Goal: Task Accomplishment & Management: Manage account settings

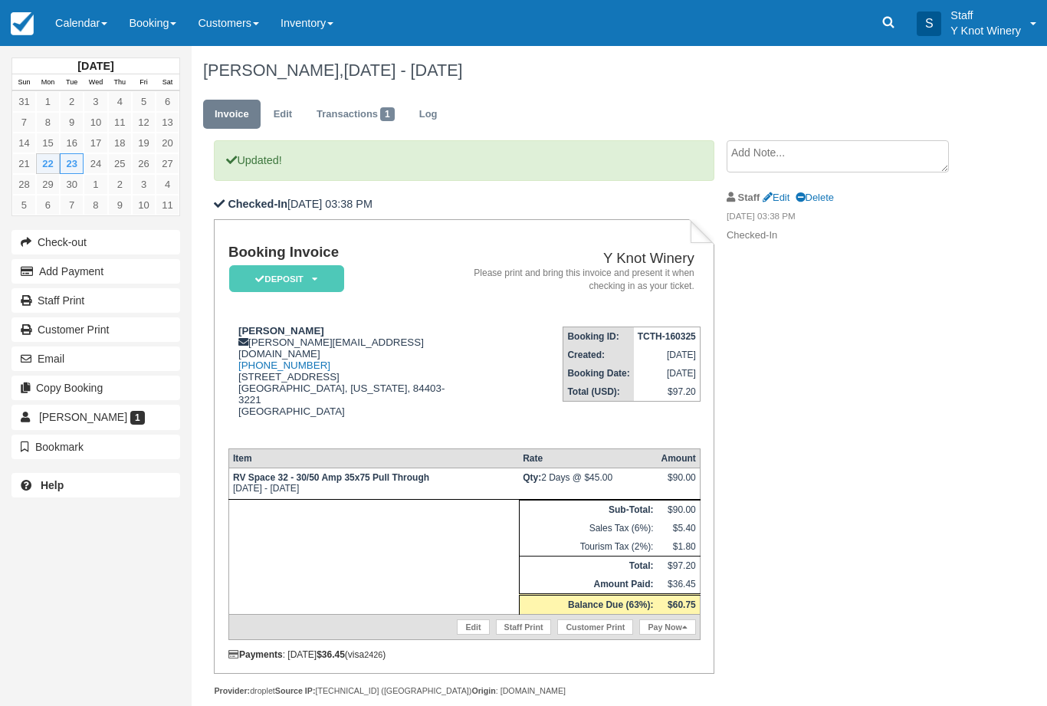
scroll to position [45, 0]
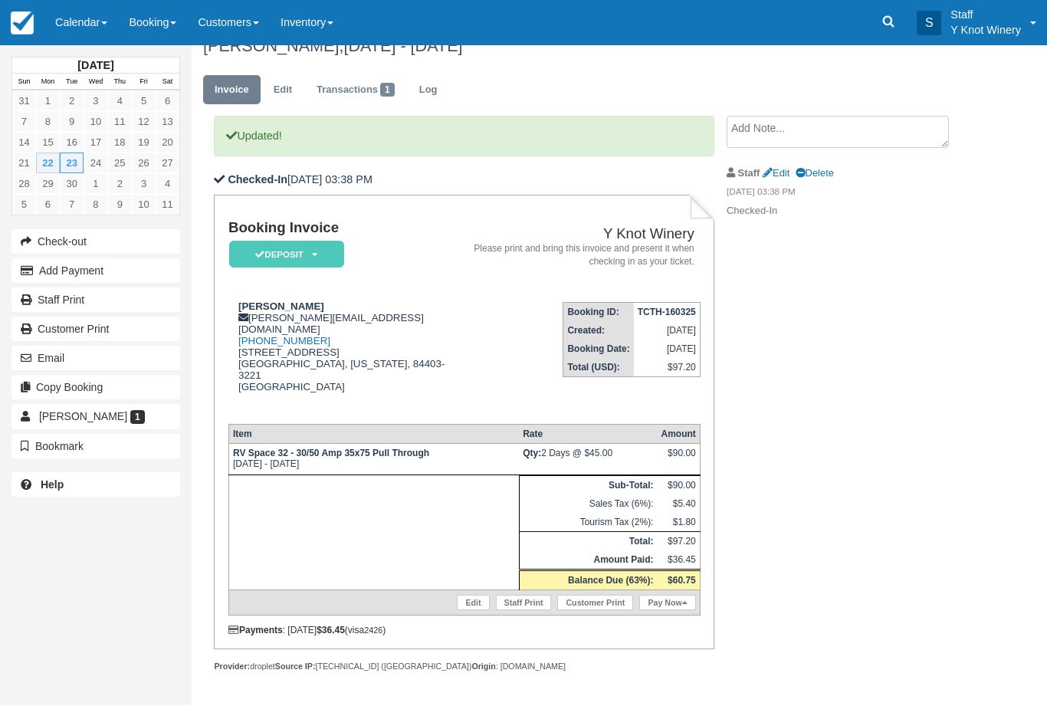
click at [73, 41] on link "Calendar" at bounding box center [81, 23] width 74 height 46
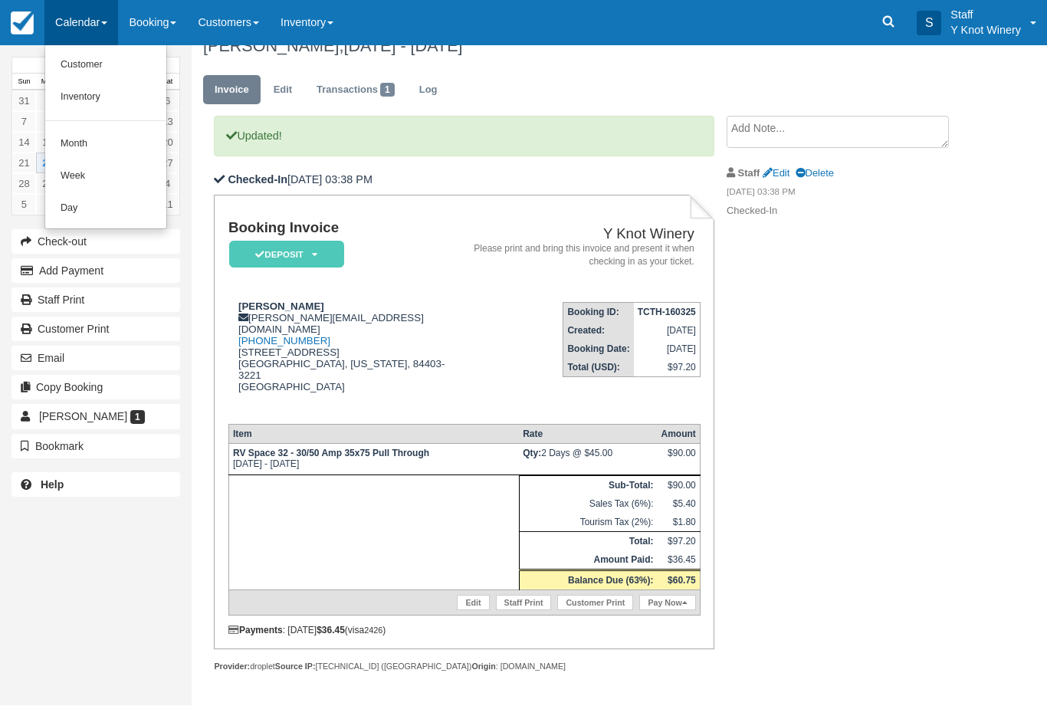
click at [75, 64] on link "Customer" at bounding box center [105, 66] width 121 height 32
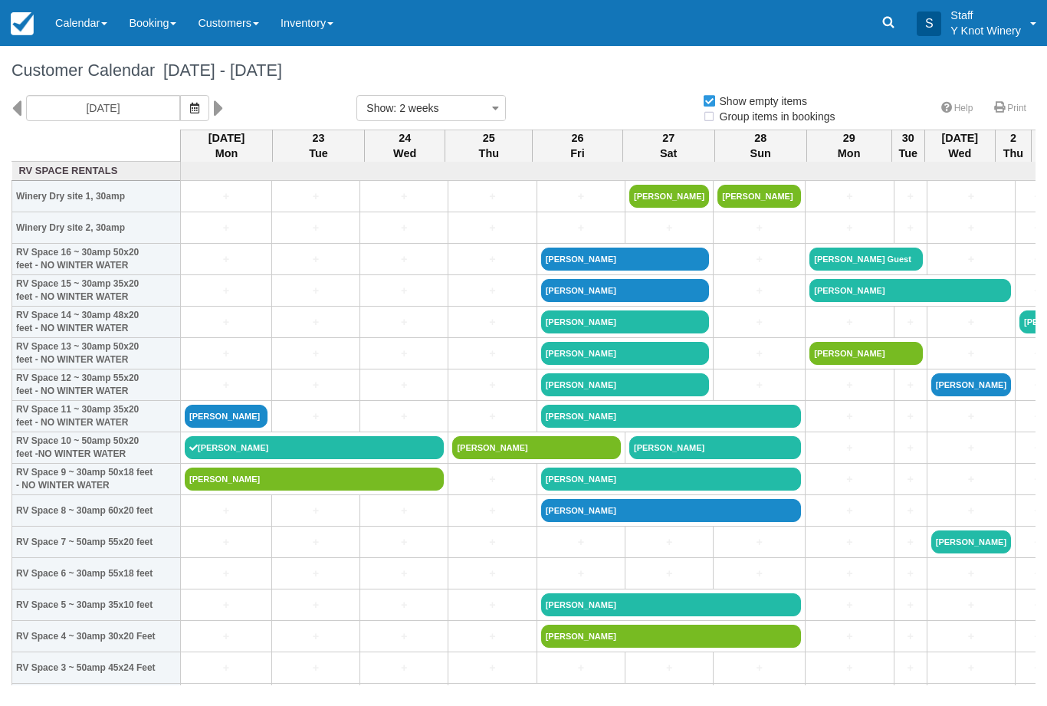
select select
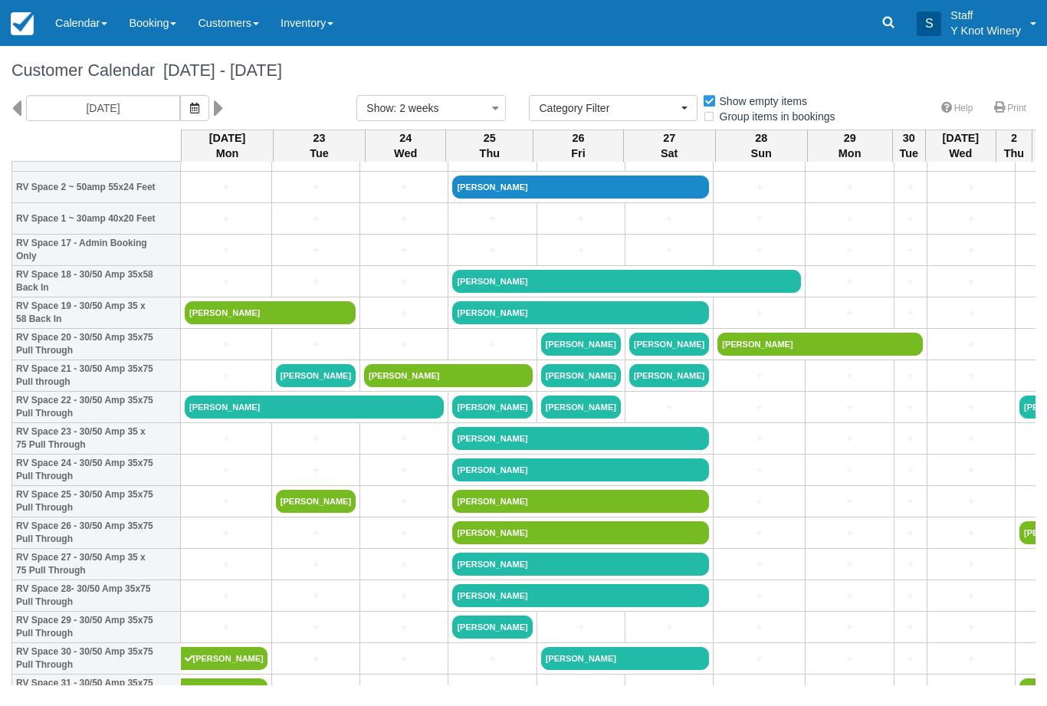
scroll to position [513, 0]
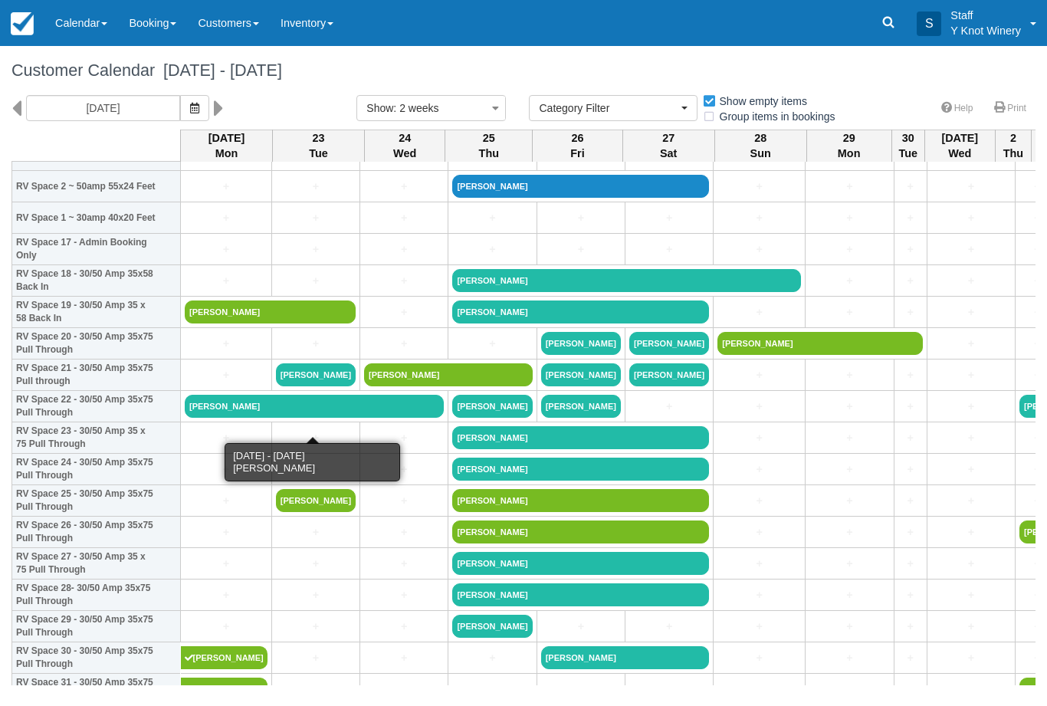
click at [350, 418] on link "Michael Magee" at bounding box center [314, 406] width 259 height 23
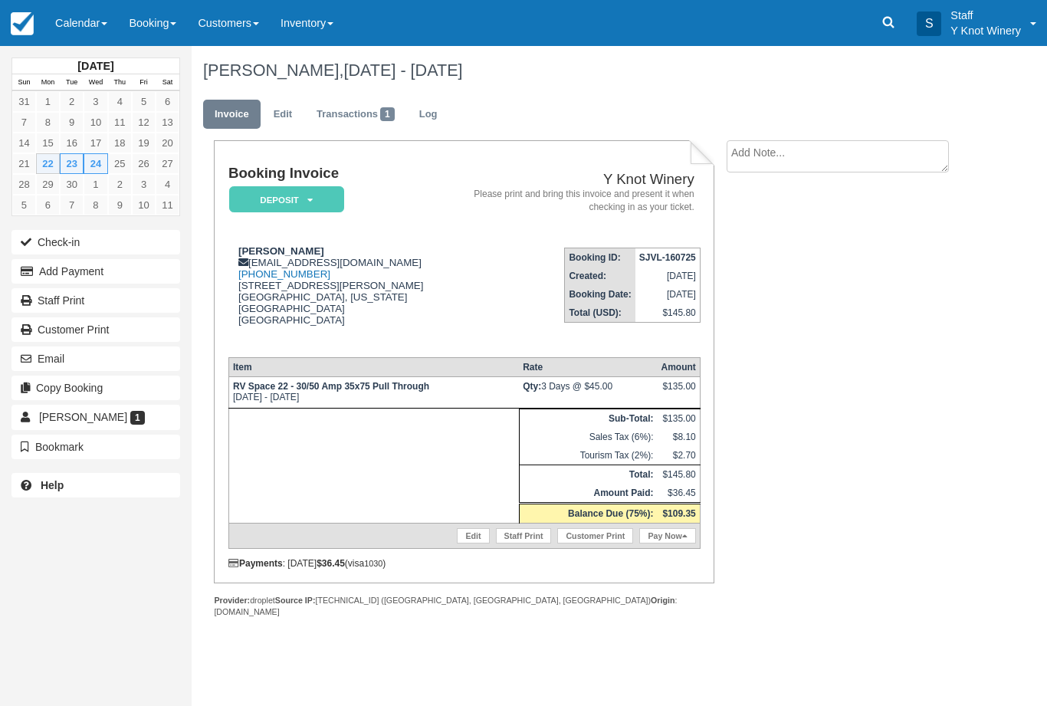
click at [468, 544] on link "Edit" at bounding box center [473, 535] width 32 height 15
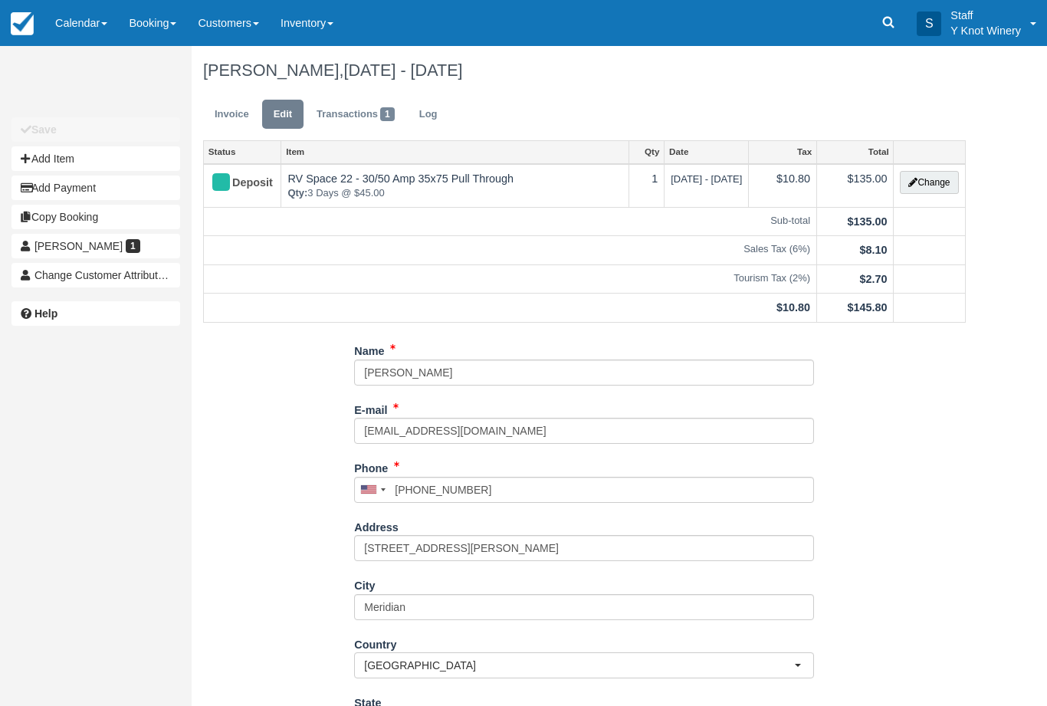
click at [922, 183] on button "Change" at bounding box center [929, 182] width 58 height 23
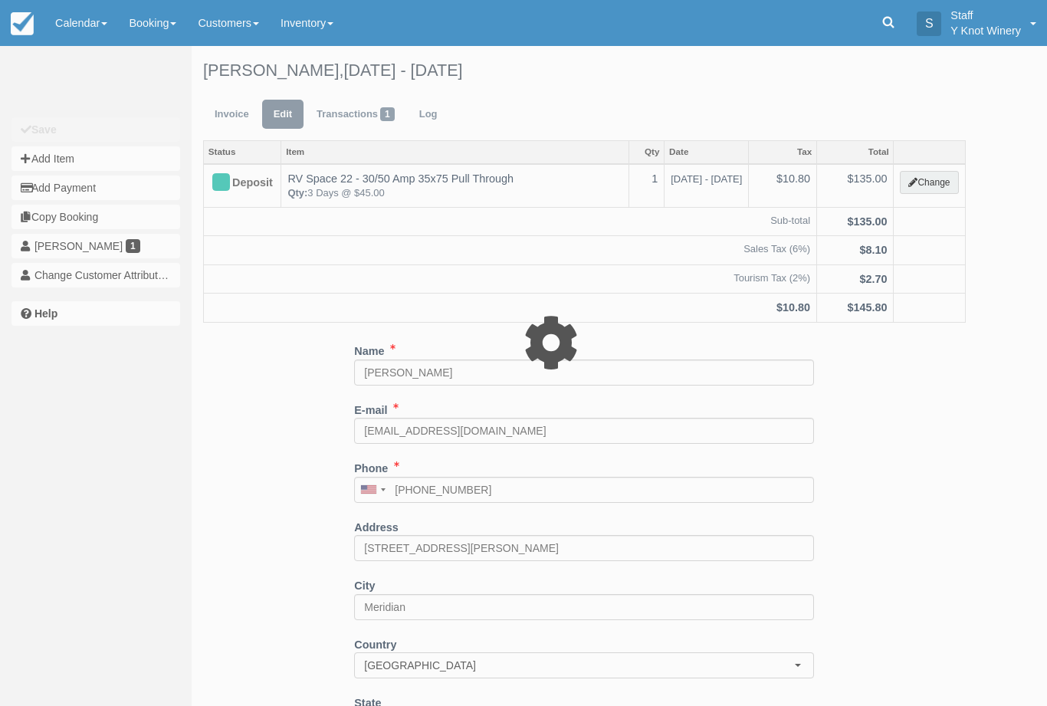
type input "135.00"
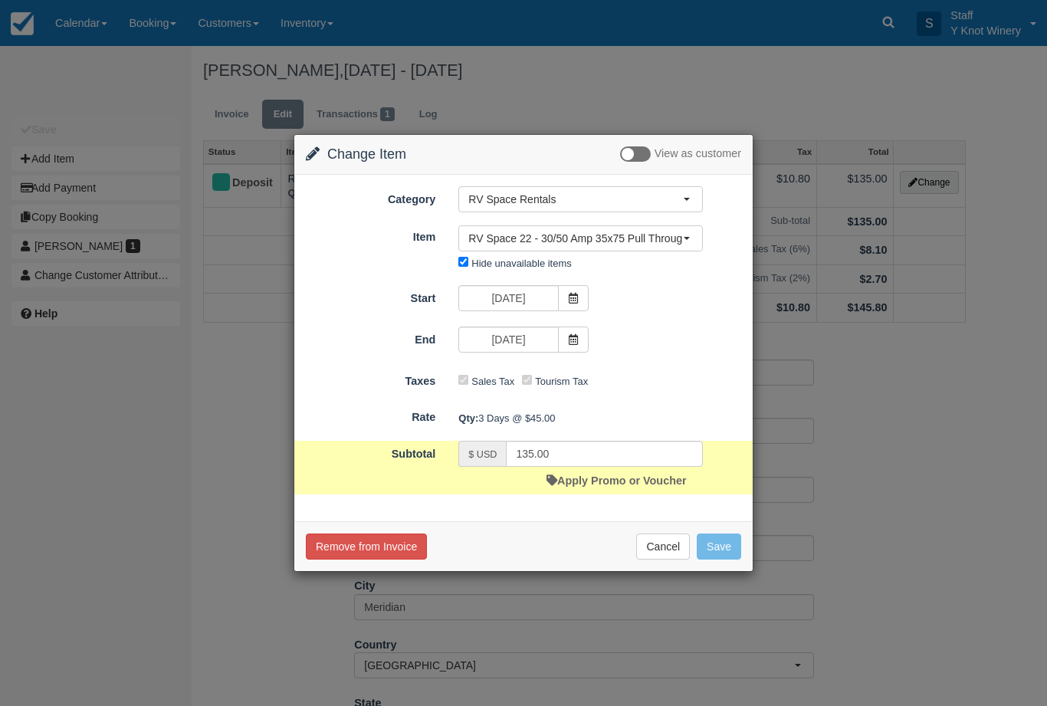
click at [577, 333] on span at bounding box center [573, 340] width 31 height 26
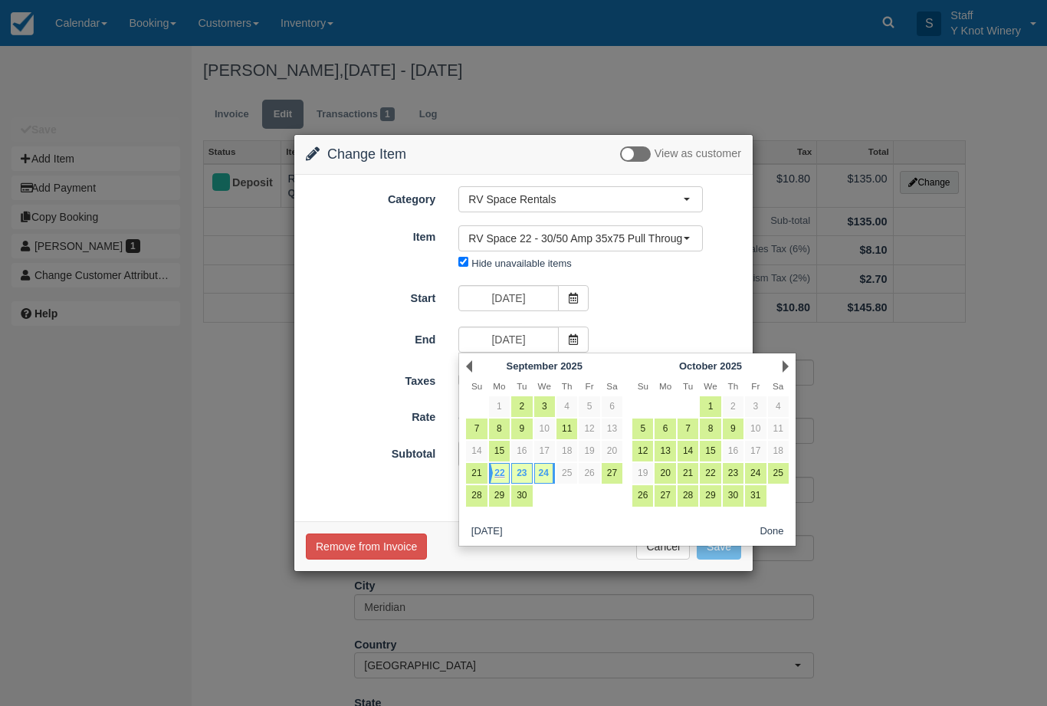
click at [524, 475] on link "23" at bounding box center [521, 473] width 21 height 21
type input "09/23/25"
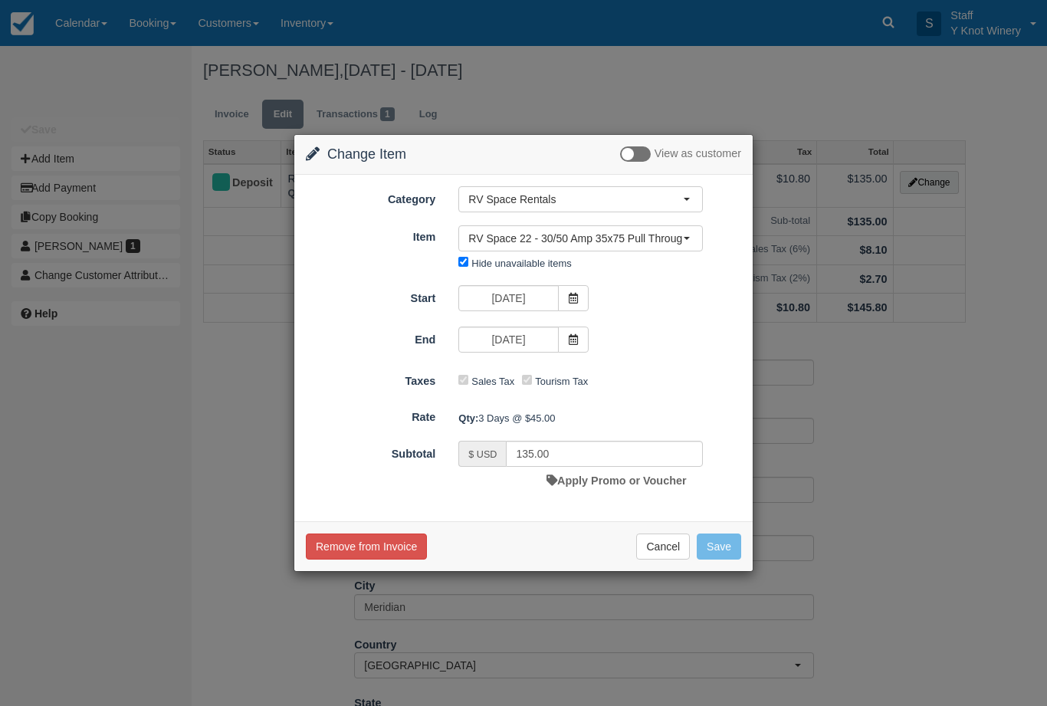
type input "90.00"
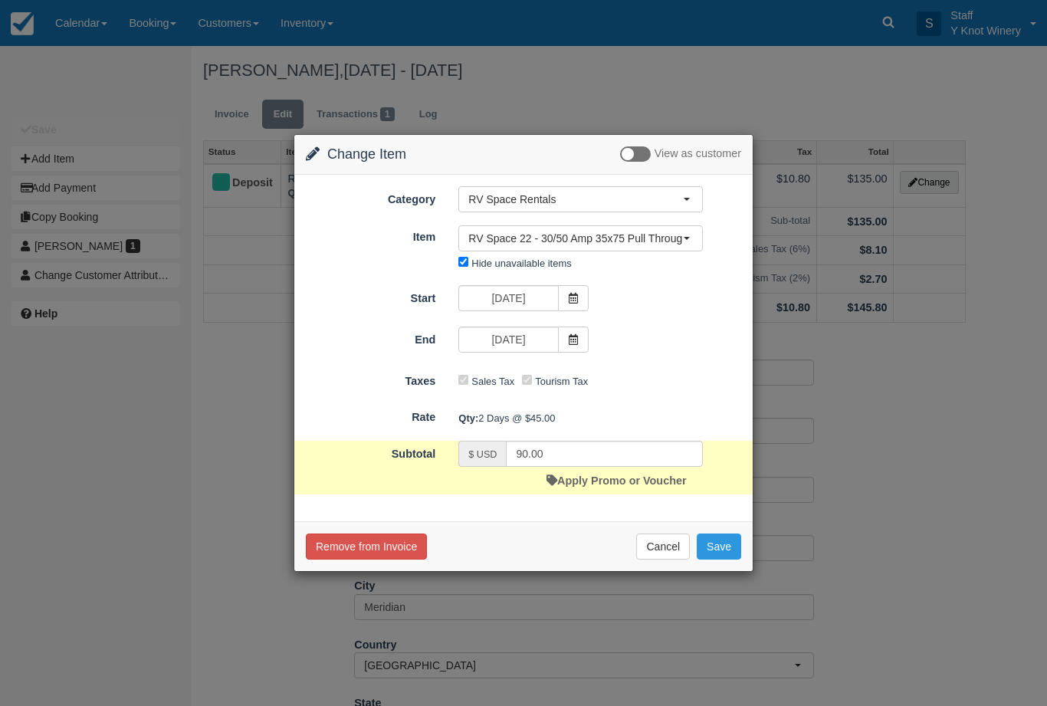
click at [732, 546] on button "Save" at bounding box center [719, 547] width 44 height 26
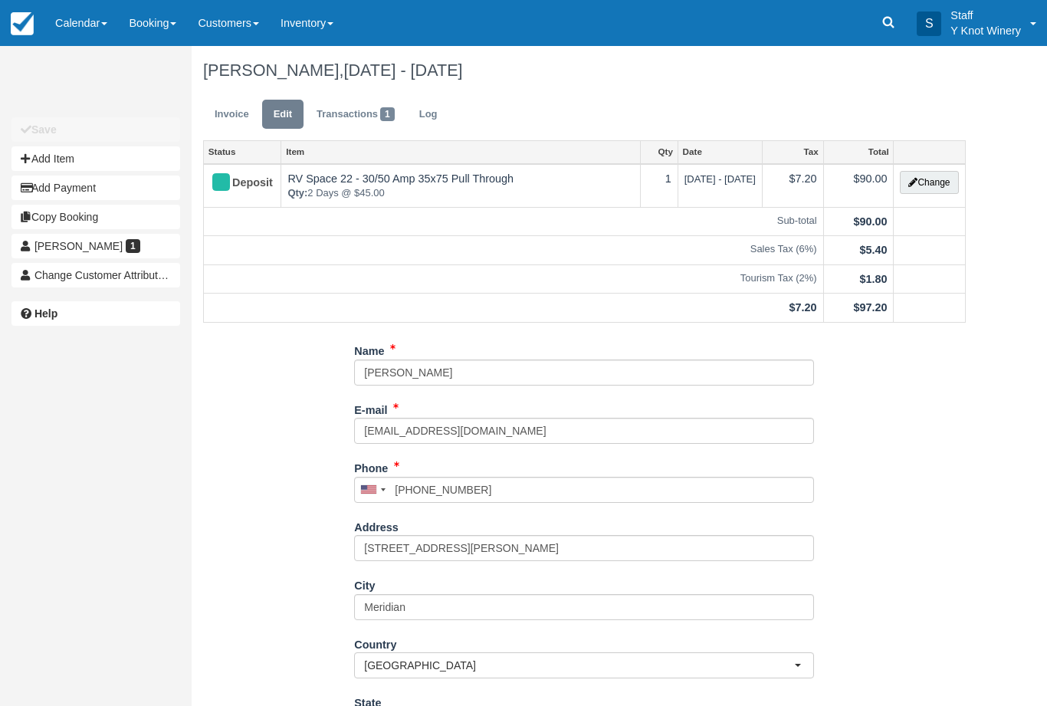
click at [238, 119] on link "Invoice" at bounding box center [232, 115] width 58 height 30
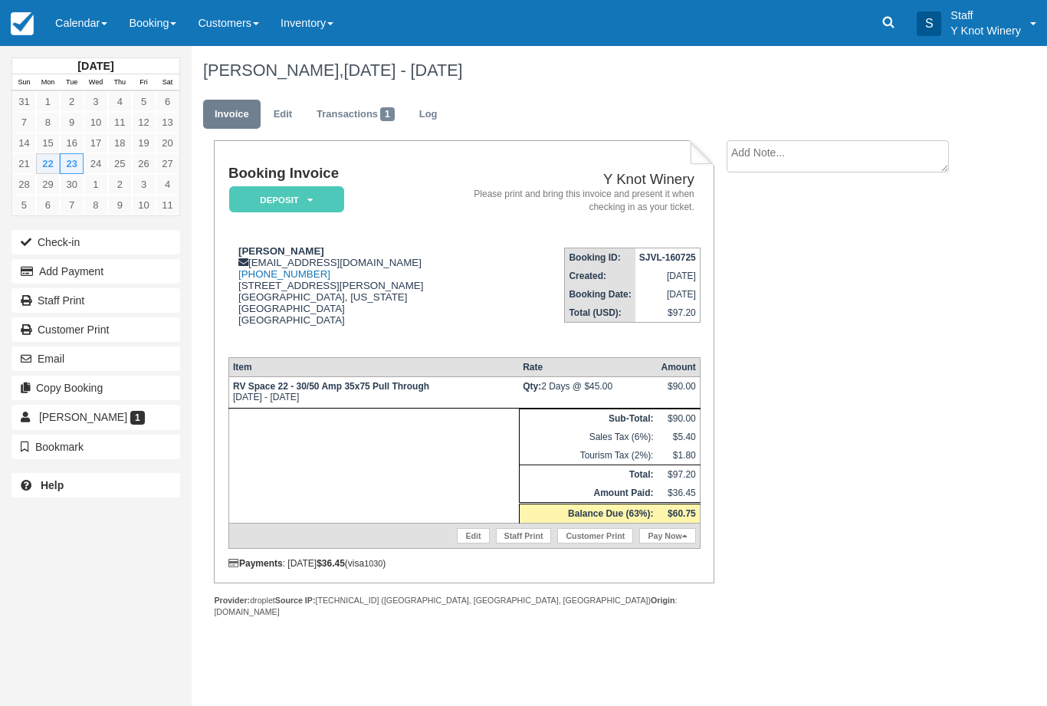
click at [672, 544] on link "Pay Now" at bounding box center [667, 535] width 56 height 15
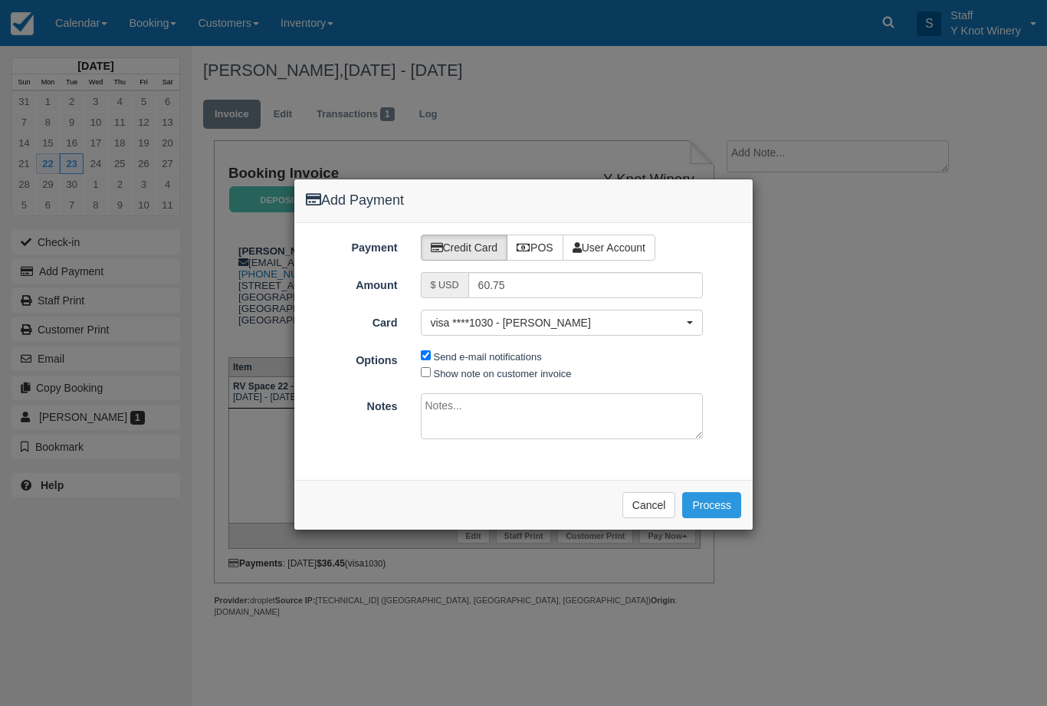
click at [513, 314] on button "visa ****1030 - Michael Magee" at bounding box center [562, 323] width 283 height 26
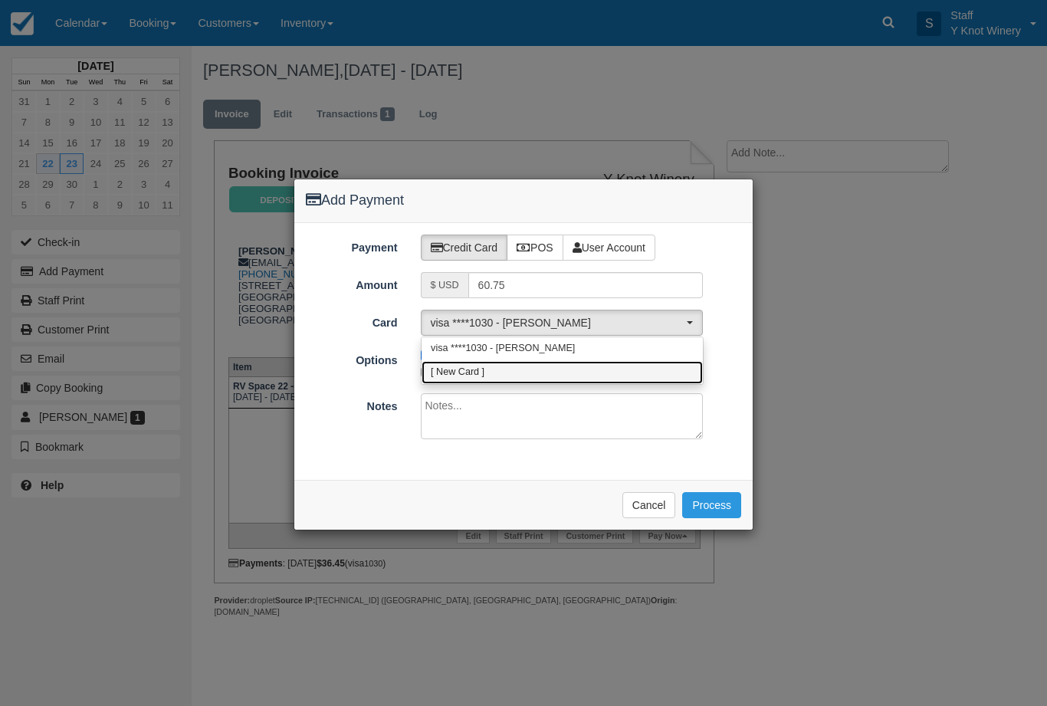
click at [529, 372] on link "[ New Card ]" at bounding box center [562, 373] width 281 height 24
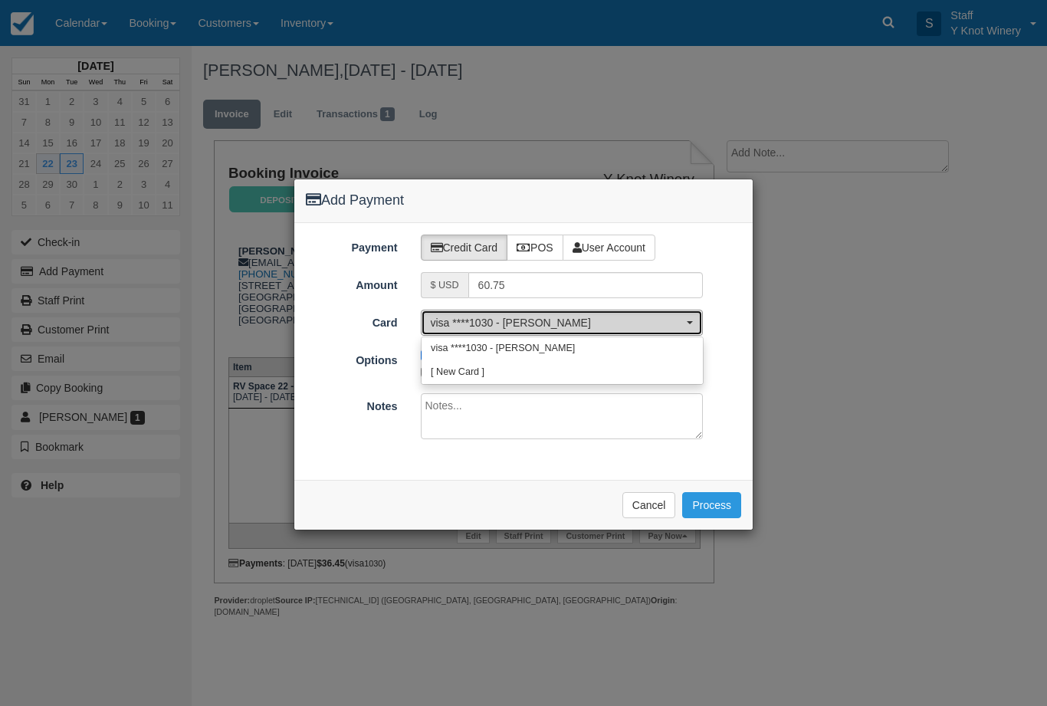
select select "0"
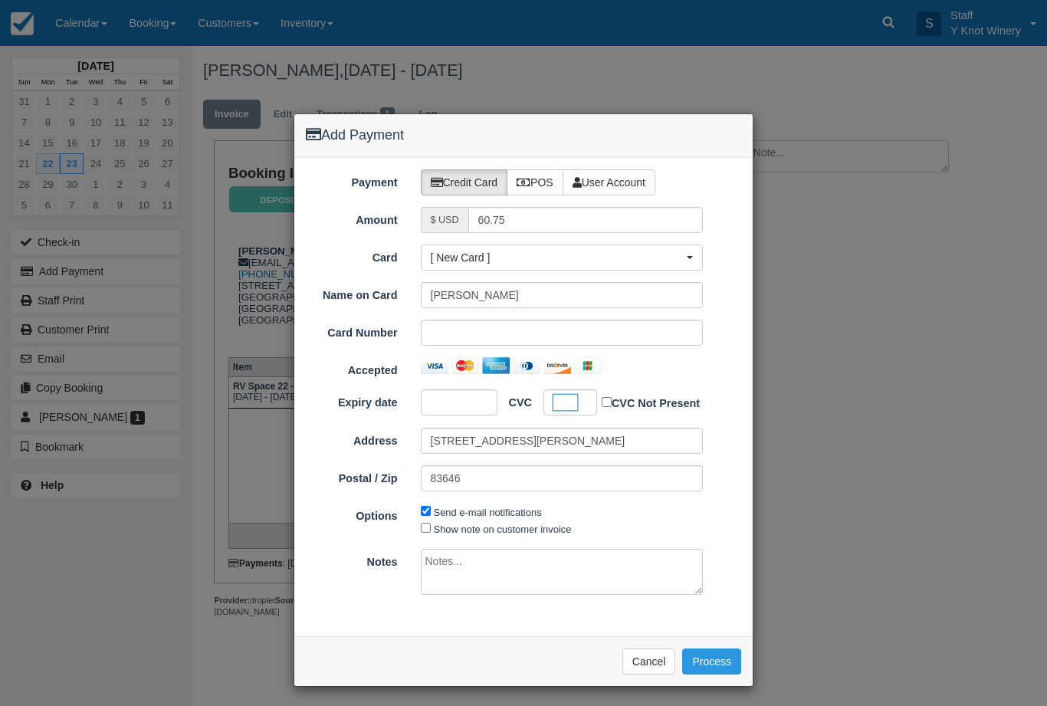
click at [714, 667] on button "Process" at bounding box center [711, 662] width 59 height 26
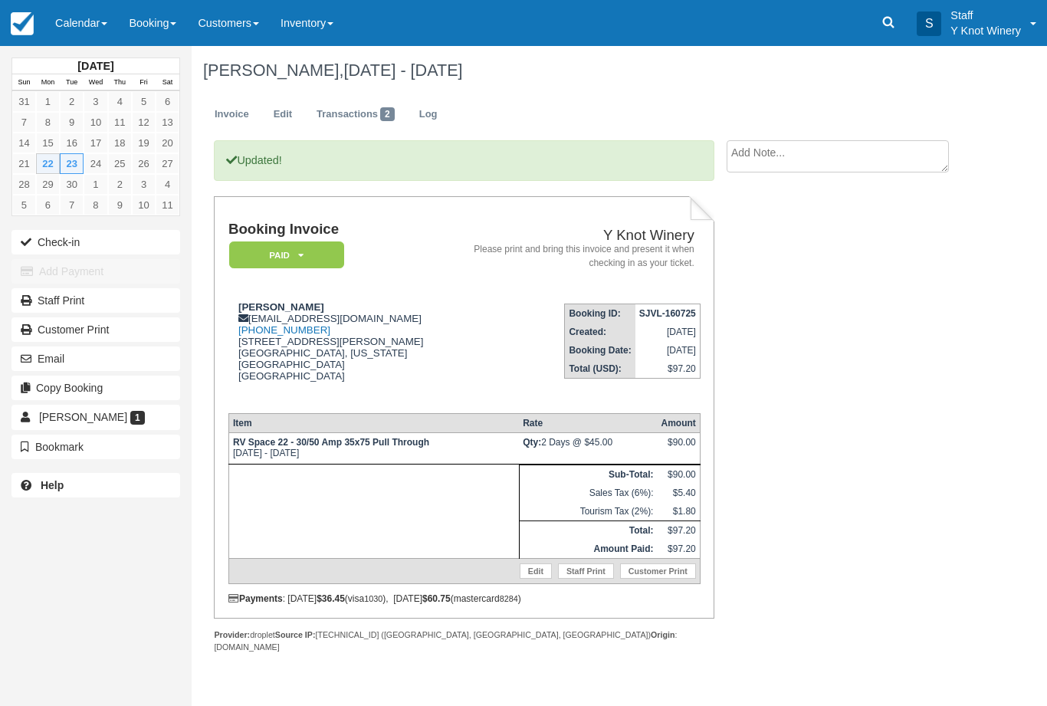
click at [233, 116] on link "Invoice" at bounding box center [232, 115] width 58 height 30
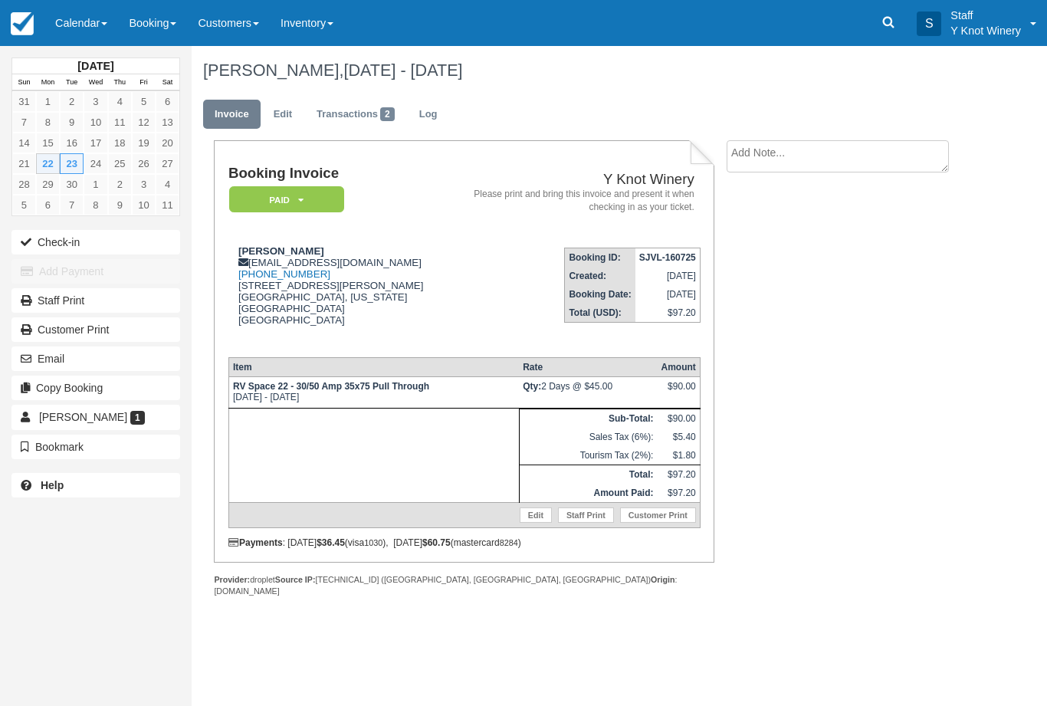
click at [64, 242] on button "Check-in" at bounding box center [96, 242] width 169 height 25
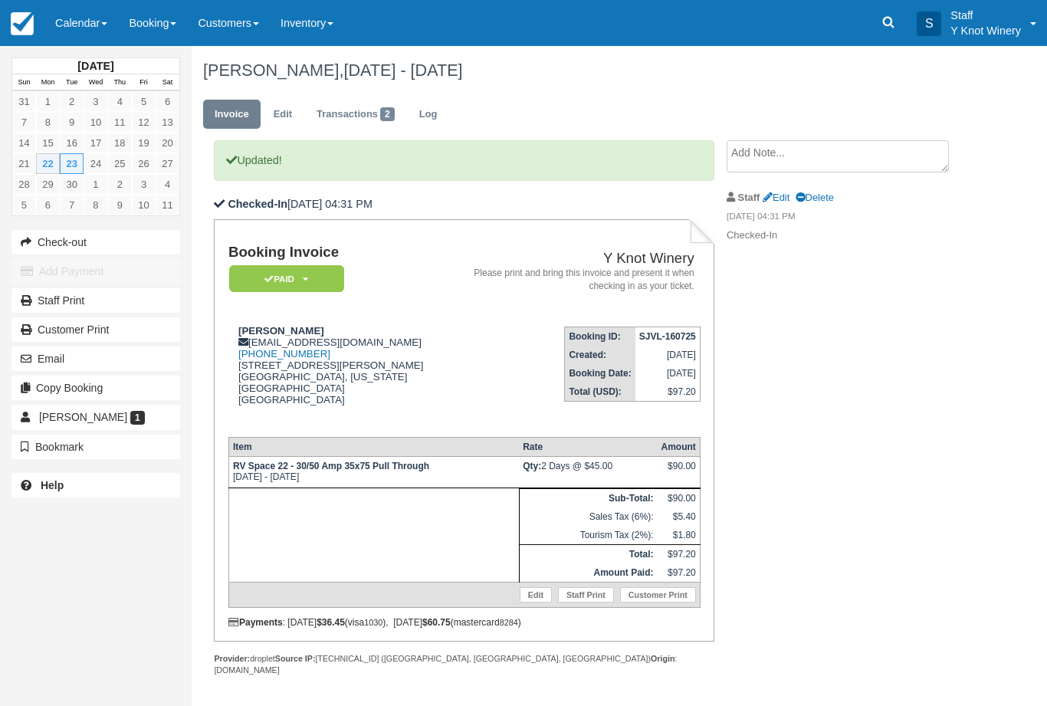
click at [80, 31] on link "Calendar" at bounding box center [81, 23] width 74 height 46
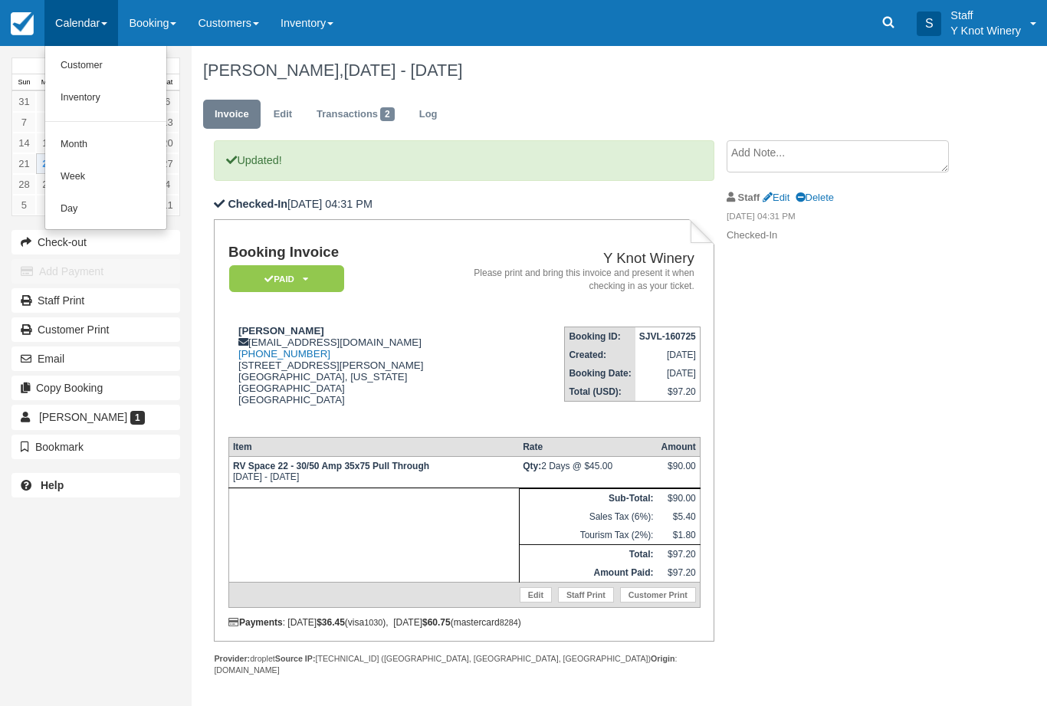
click at [82, 67] on link "Customer" at bounding box center [105, 66] width 121 height 32
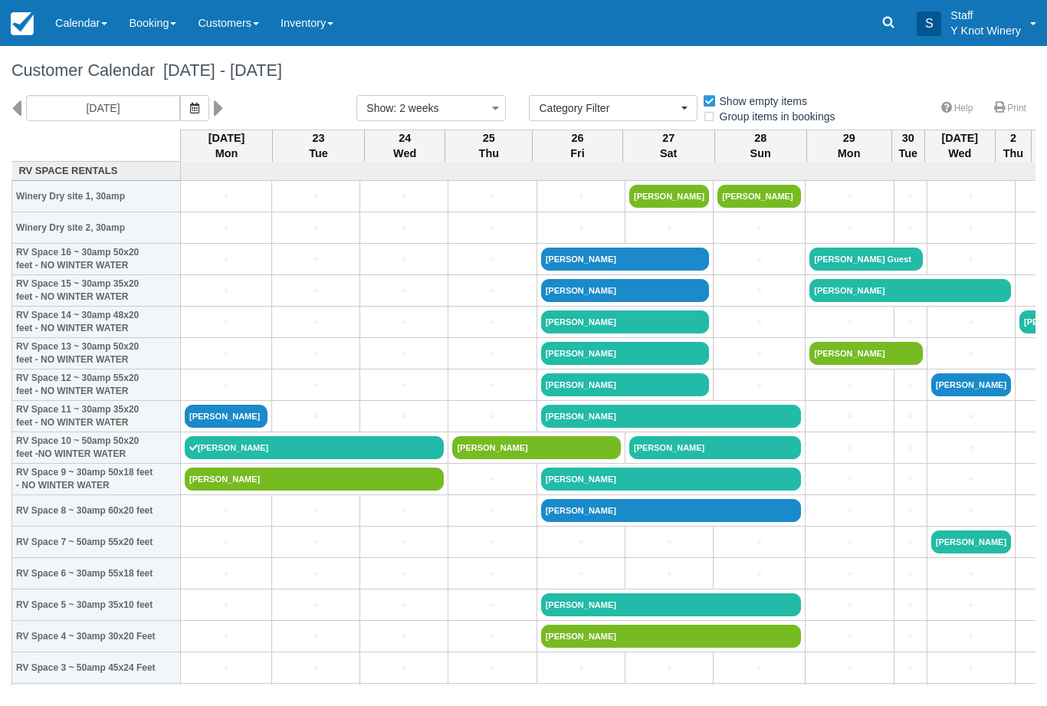
select select
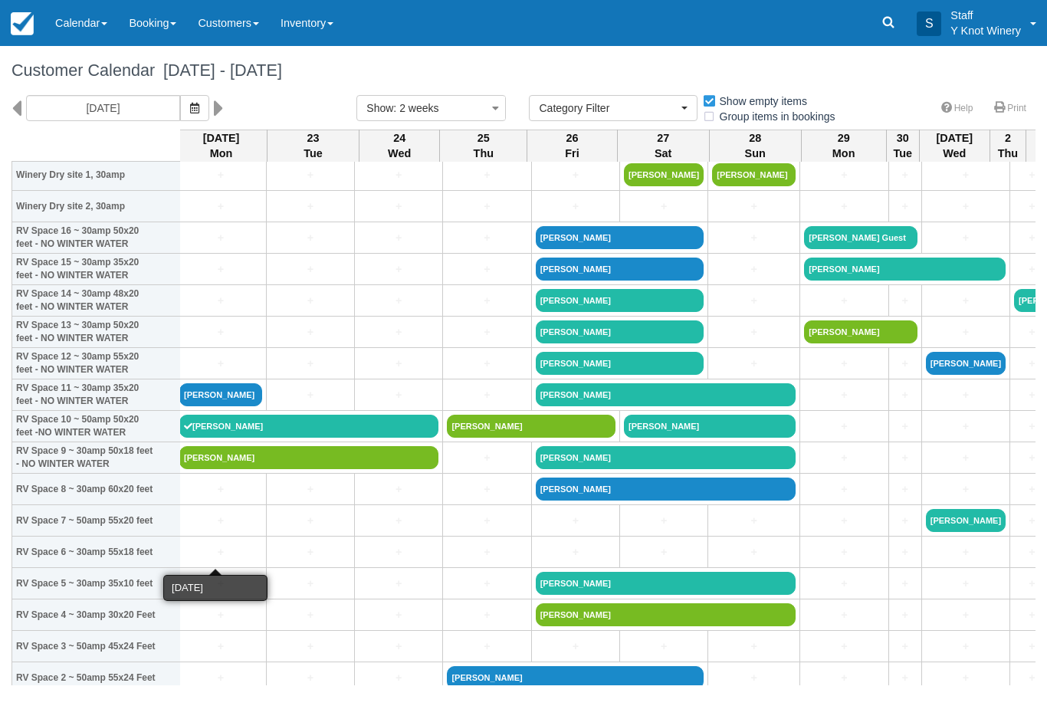
scroll to position [23, 5]
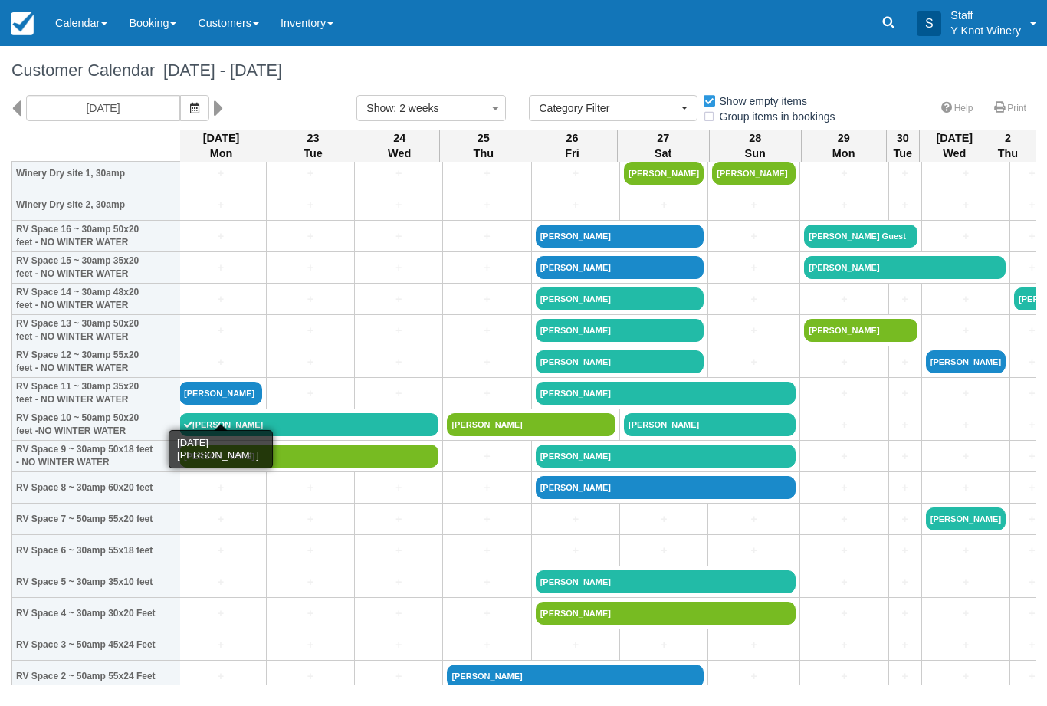
click at [238, 405] on link "[PERSON_NAME]" at bounding box center [220, 393] width 83 height 23
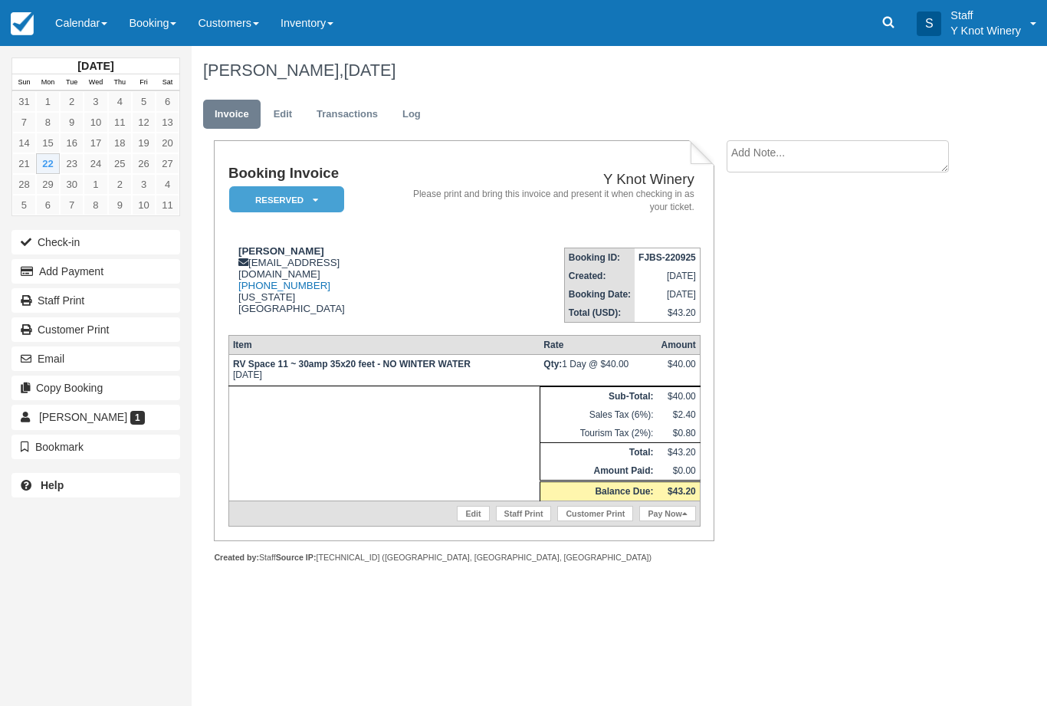
click at [464, 521] on link "Edit" at bounding box center [473, 513] width 32 height 15
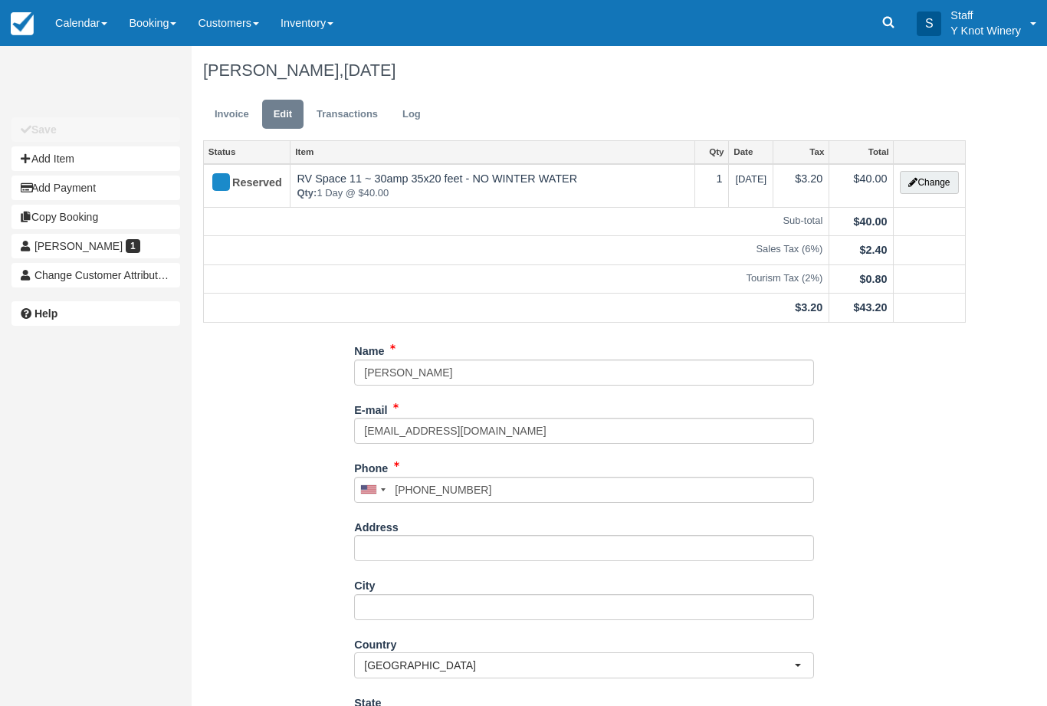
click at [922, 172] on button "Change" at bounding box center [929, 182] width 58 height 23
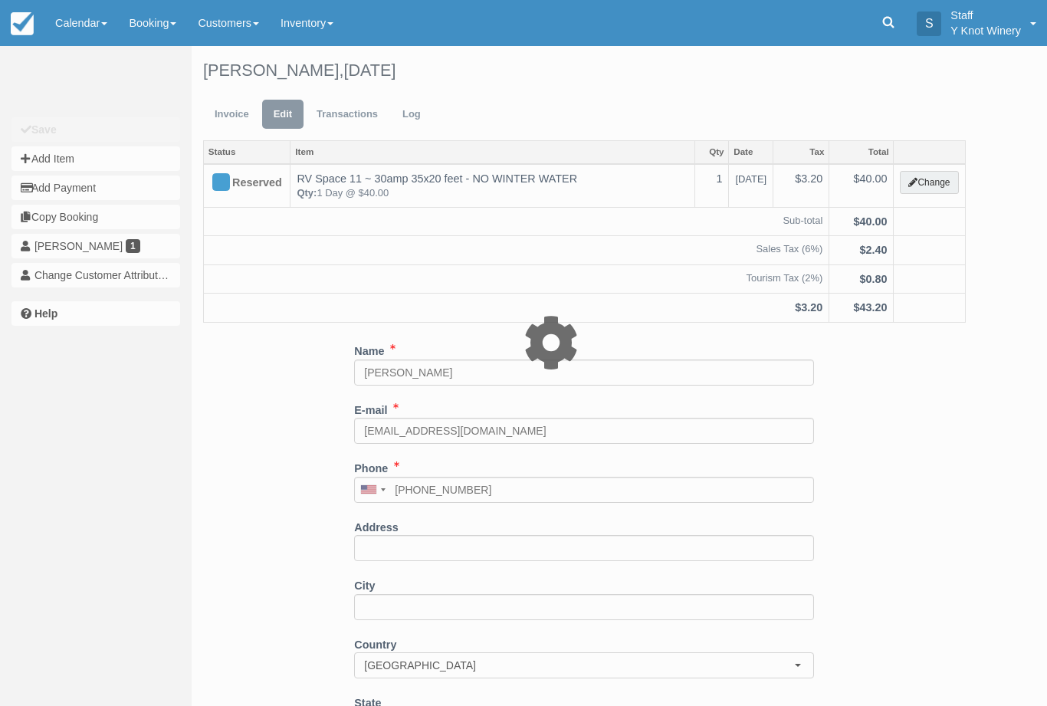
type input "40.00"
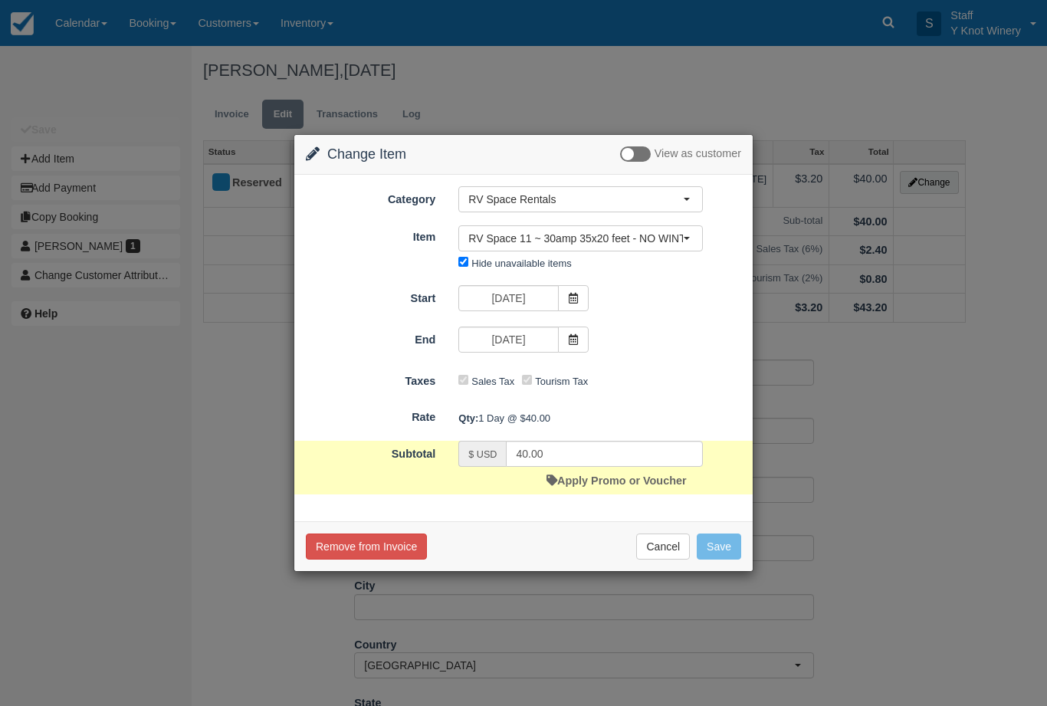
click at [676, 234] on span "RV Space 11 ~ 30amp 35x20 feet - NO WINTER WATER" at bounding box center [576, 238] width 215 height 15
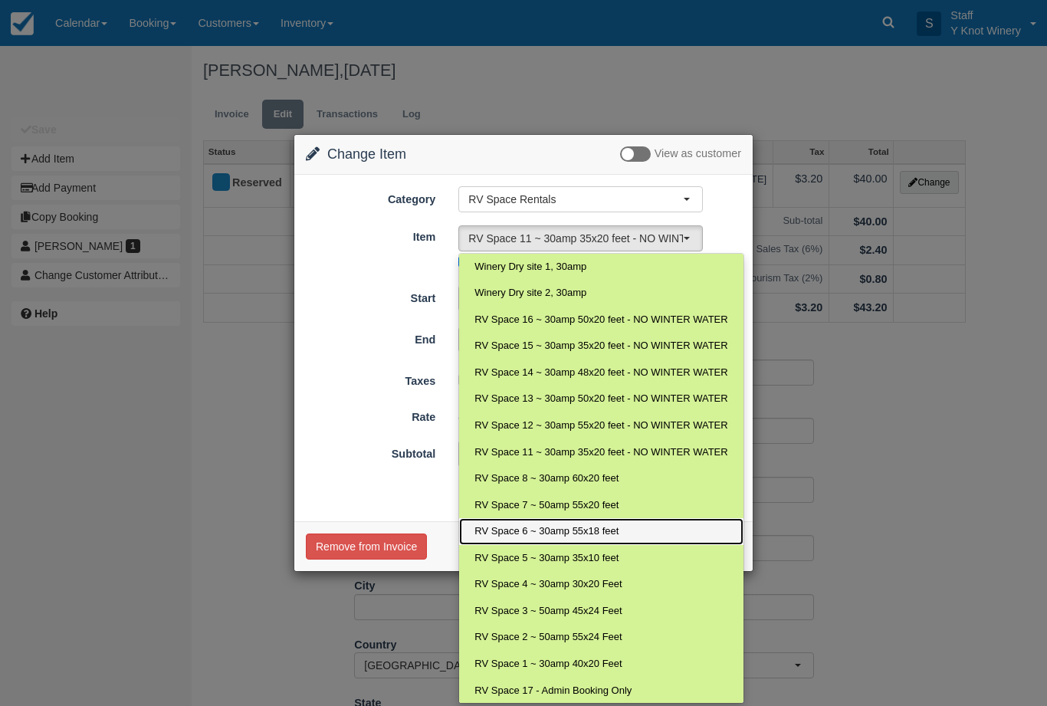
click at [561, 526] on span "RV Space 6 ~ 30amp 55x18 feet" at bounding box center [547, 531] width 144 height 15
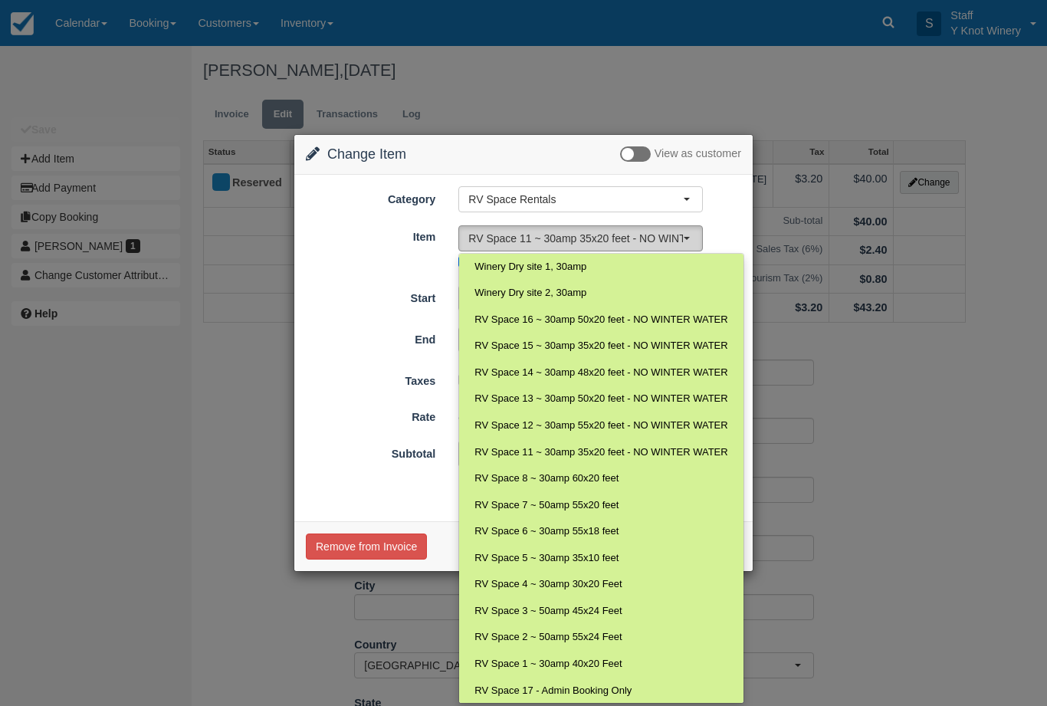
select select "18"
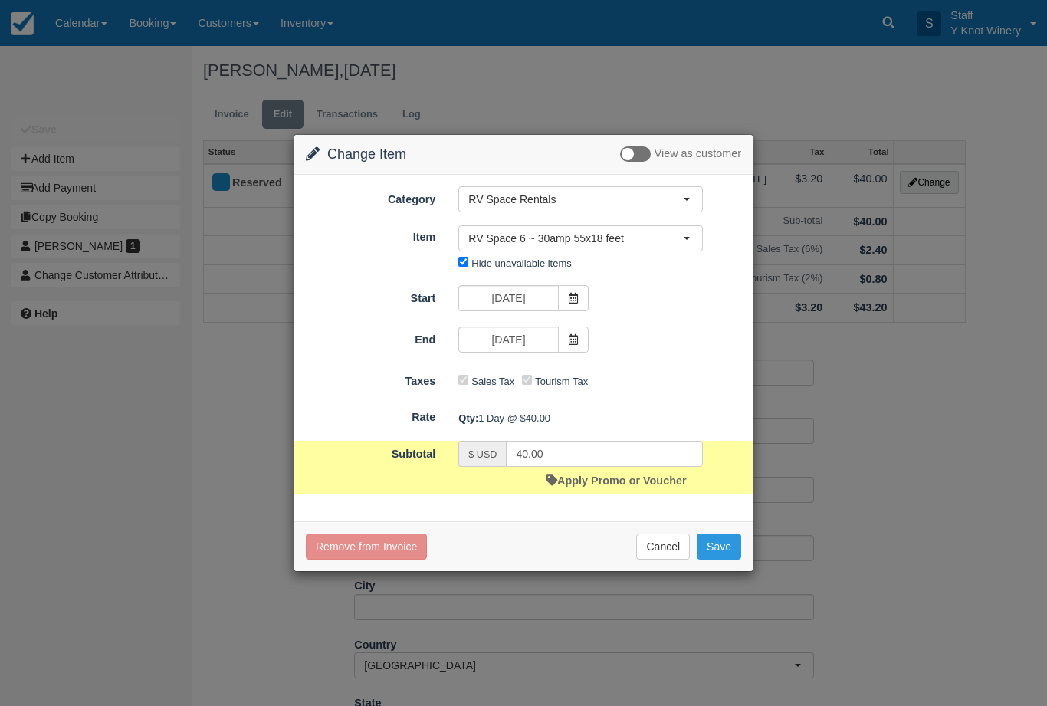
click at [718, 547] on button "Save" at bounding box center [719, 547] width 44 height 26
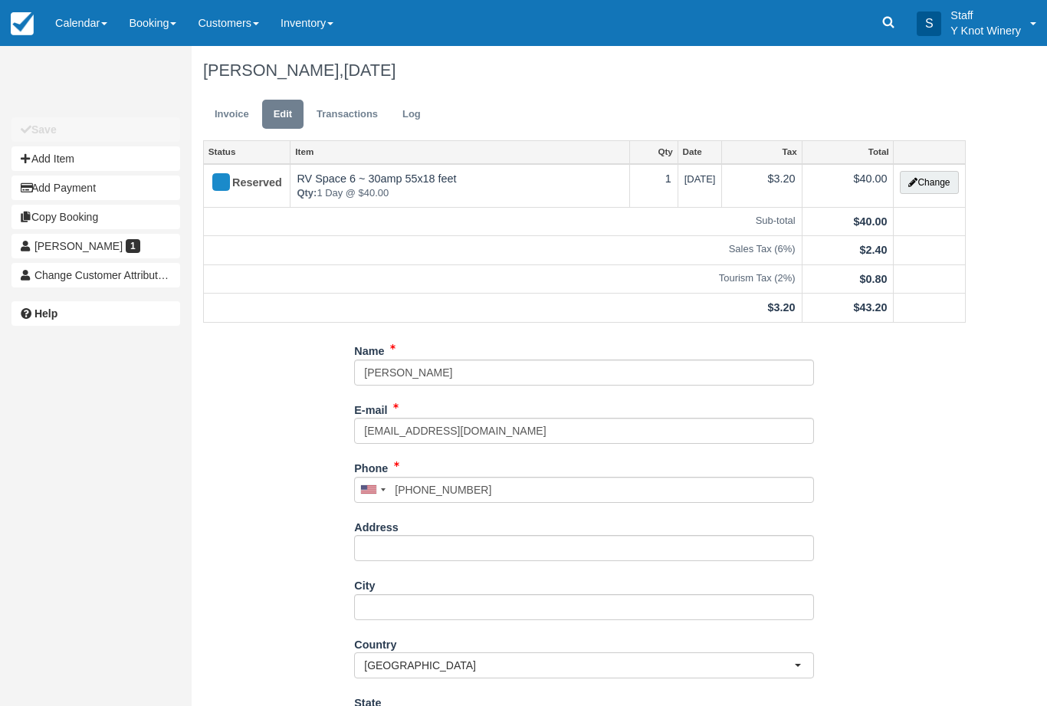
click at [84, 15] on link "Calendar" at bounding box center [81, 23] width 74 height 46
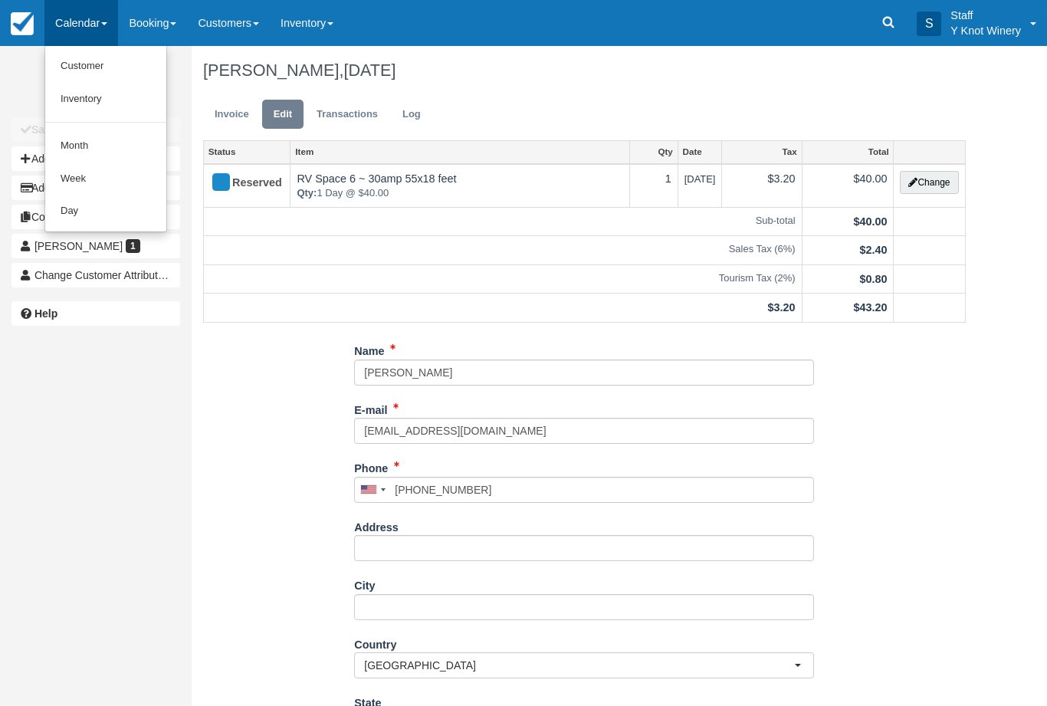
click at [82, 67] on link "Customer" at bounding box center [105, 66] width 121 height 33
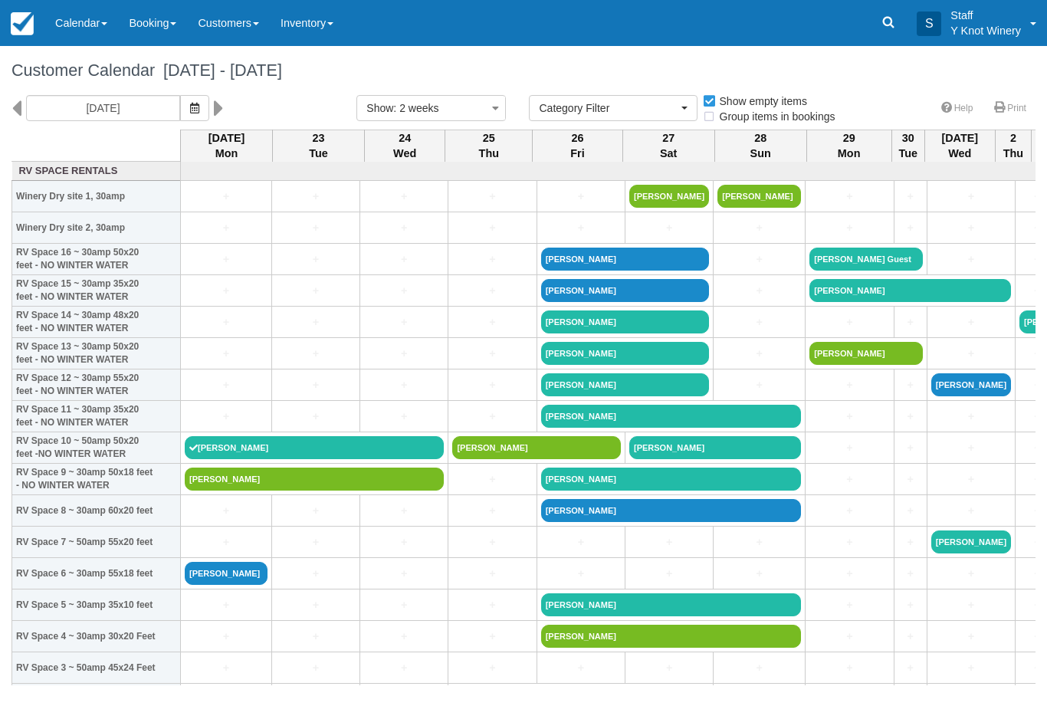
select select
click at [222, 585] on link "[PERSON_NAME]" at bounding box center [226, 573] width 83 height 23
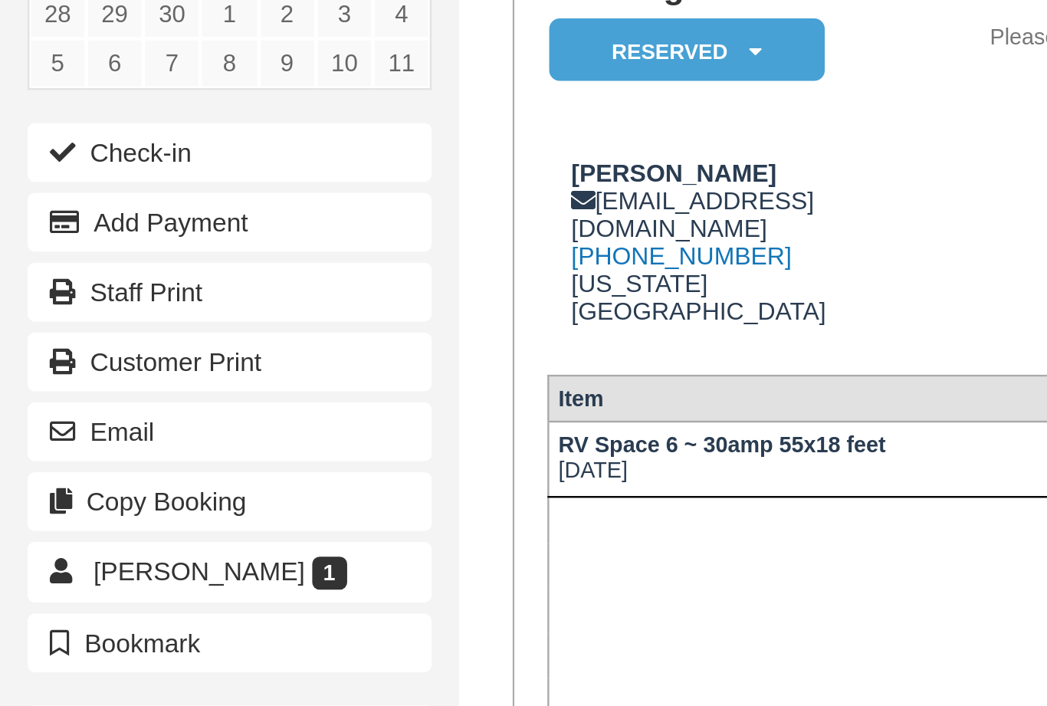
click at [93, 230] on button "Check-in" at bounding box center [96, 242] width 169 height 25
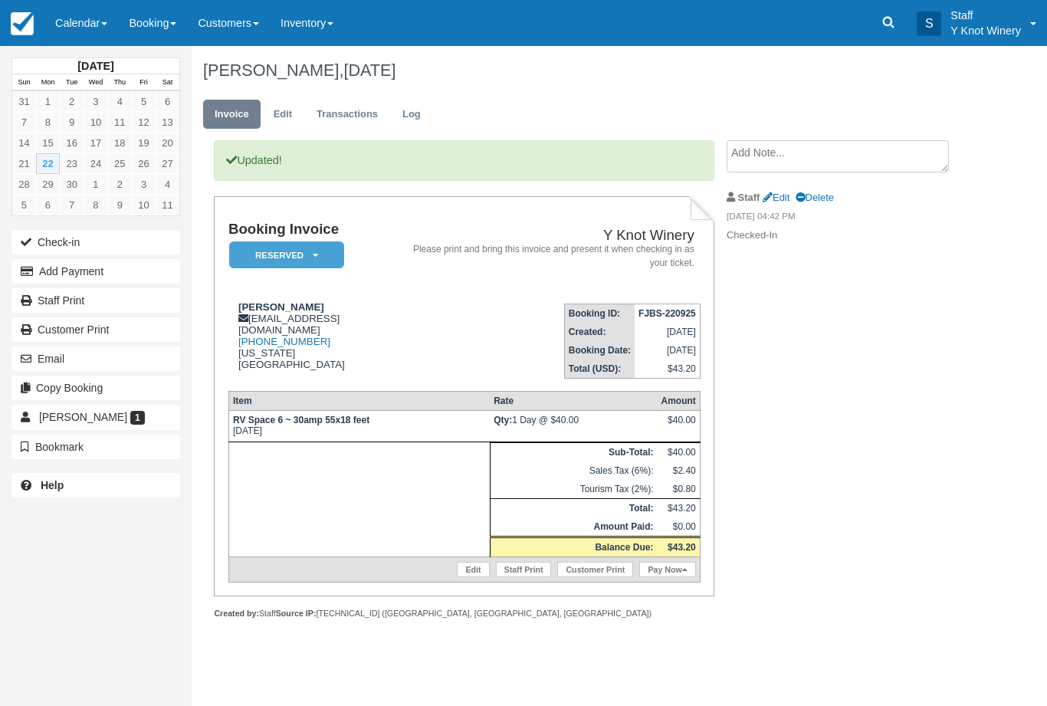
click at [102, 17] on link "Calendar" at bounding box center [81, 23] width 74 height 46
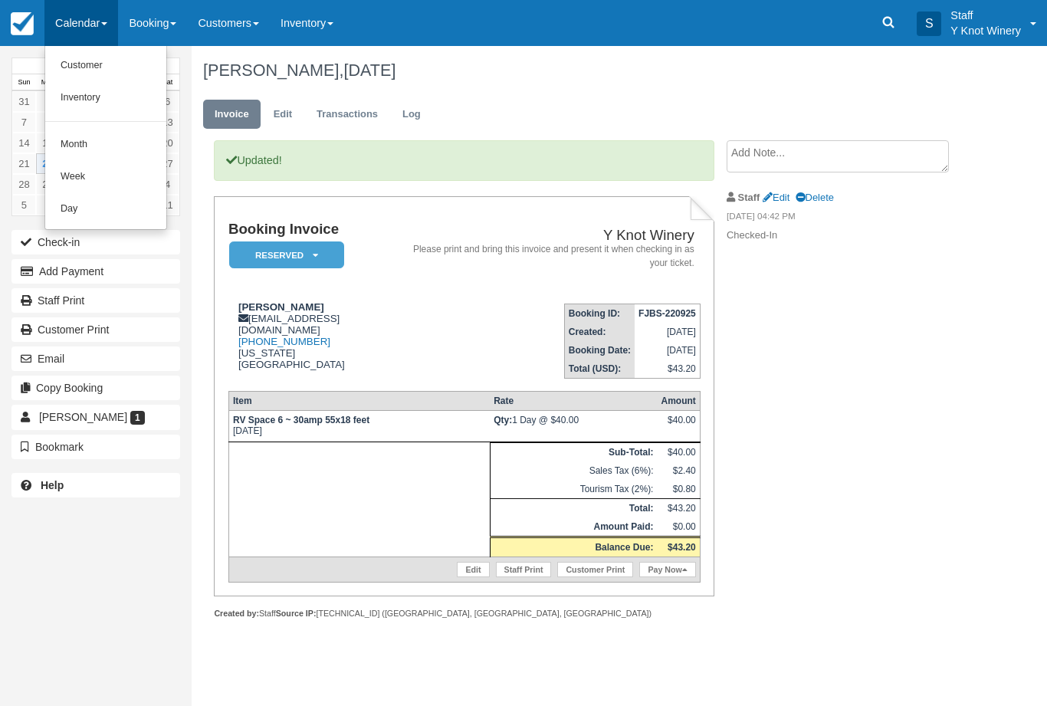
click at [106, 65] on link "Customer" at bounding box center [105, 66] width 121 height 32
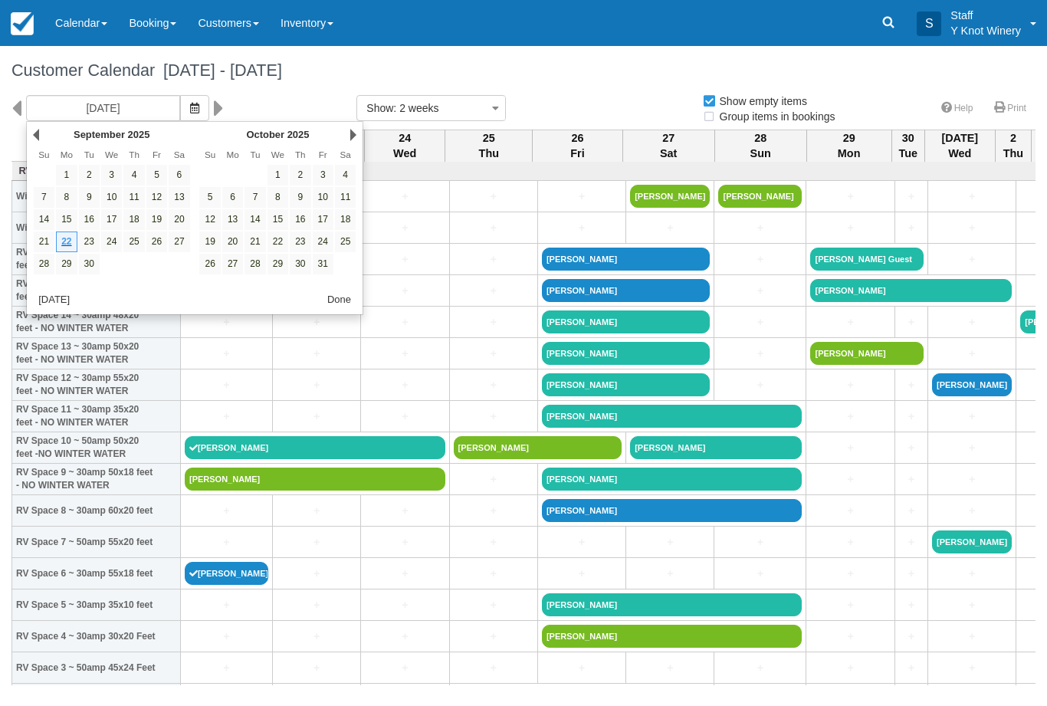
select select
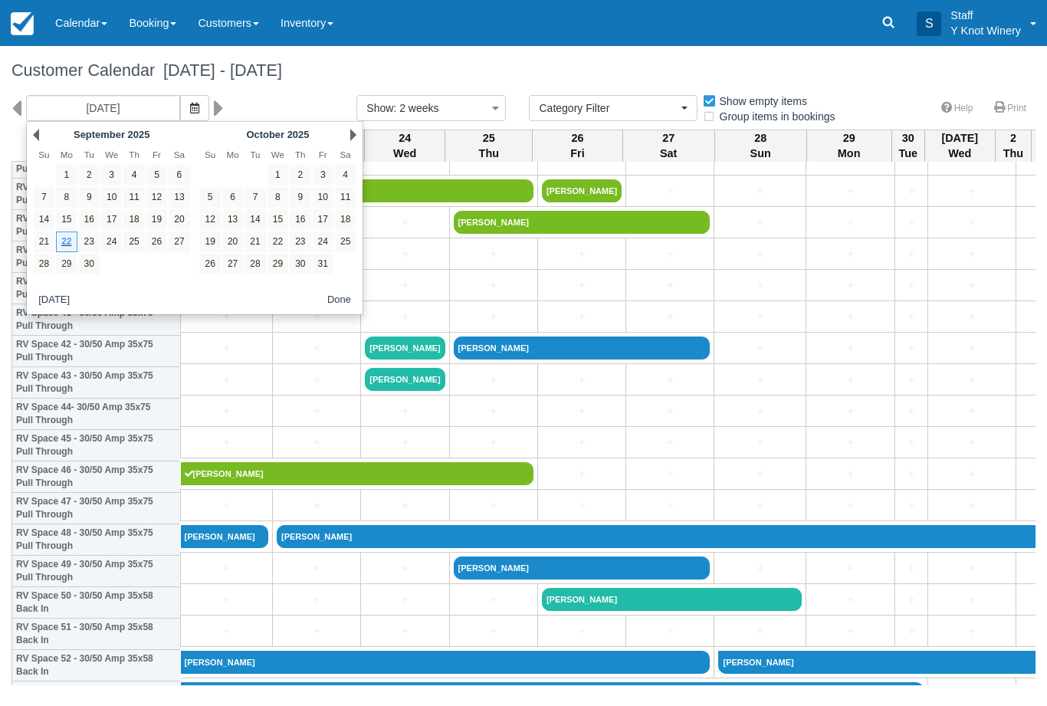
scroll to position [1205, 0]
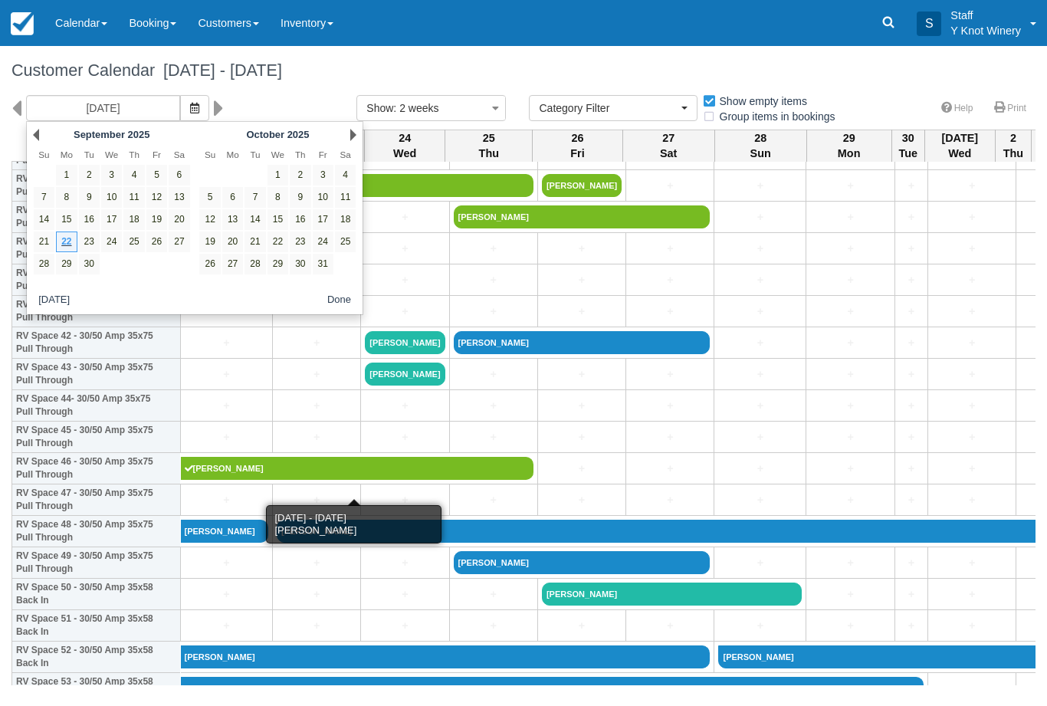
click at [211, 480] on link "[PERSON_NAME]" at bounding box center [357, 468] width 353 height 23
